Goal: Find specific page/section: Find specific page/section

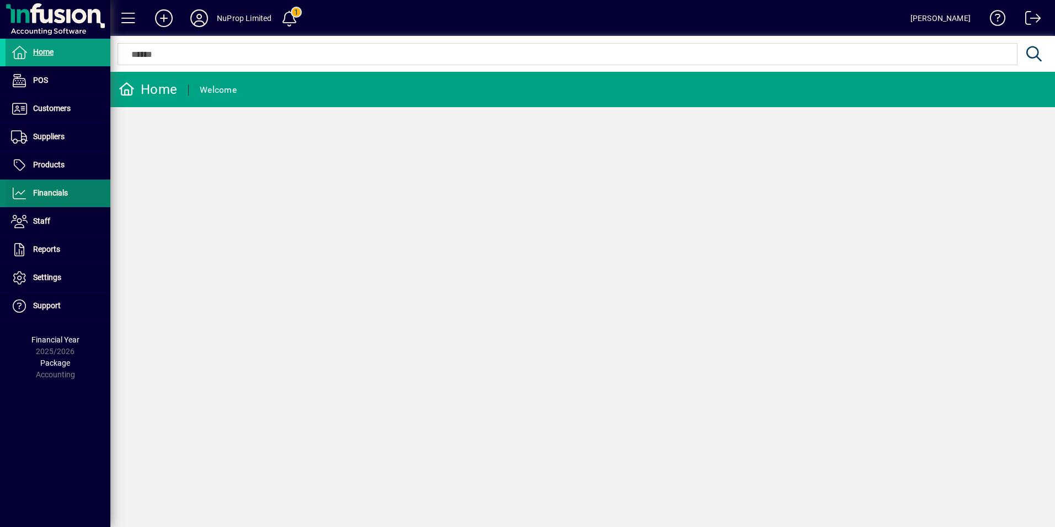
click at [40, 196] on span "Financials" at bounding box center [50, 192] width 35 height 9
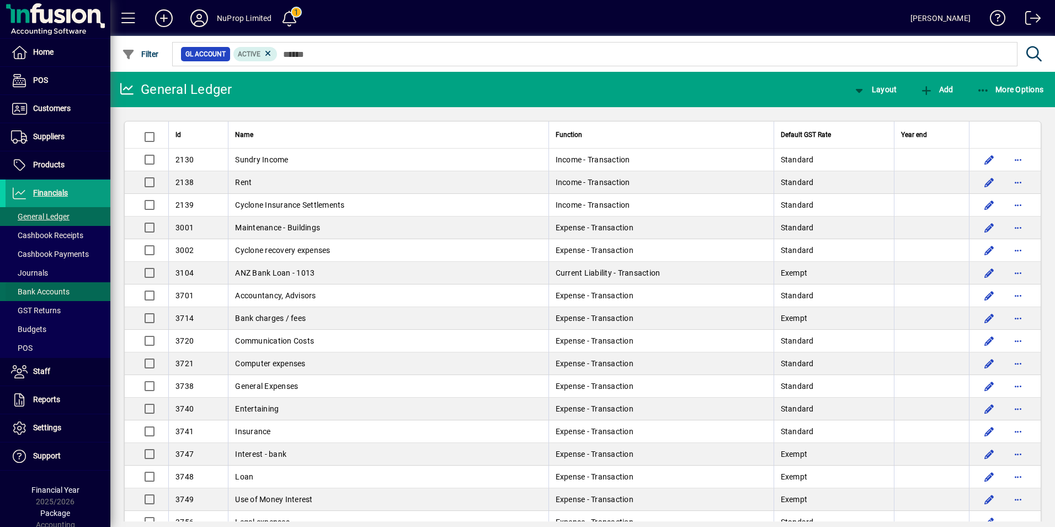
click at [41, 289] on span "Bank Accounts" at bounding box center [40, 291] width 59 height 9
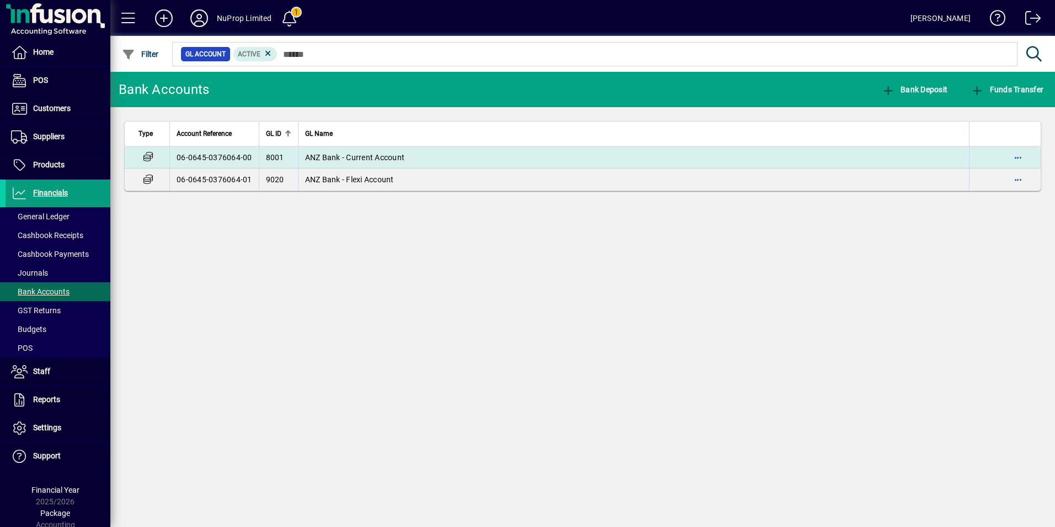
click at [353, 158] on span "ANZ Bank - Current Account" at bounding box center [355, 157] width 100 height 9
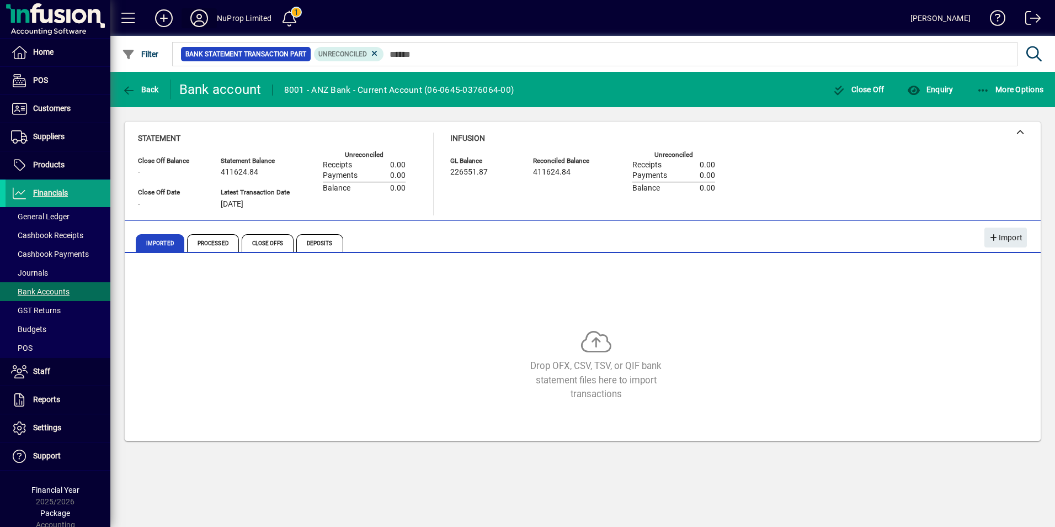
click at [201, 19] on icon at bounding box center [199, 18] width 22 height 18
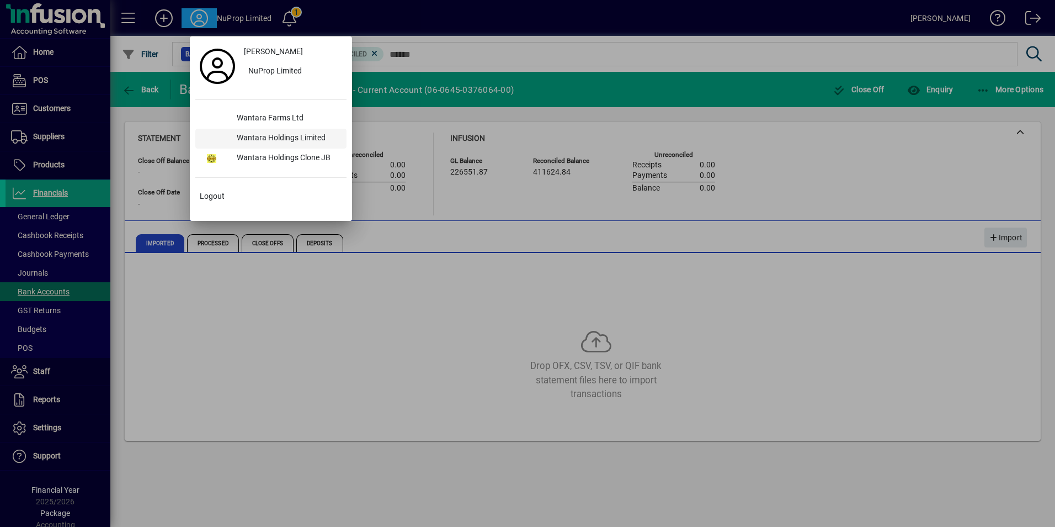
click at [262, 143] on div "Wantara Holdings Limited" at bounding box center [287, 139] width 119 height 20
